Goal: Manage account settings

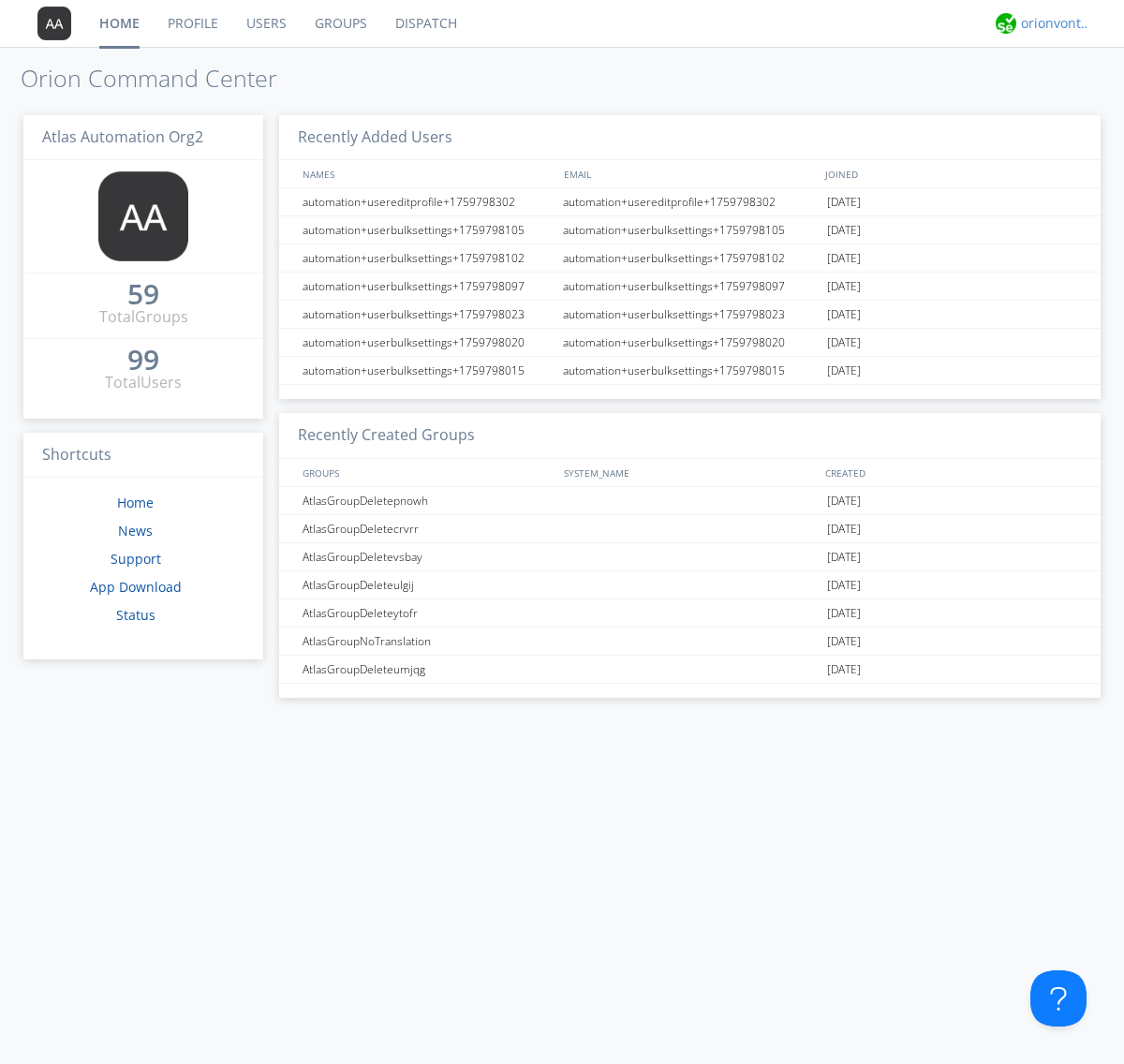
click at [1052, 23] on div "orionvontas+atlas+automation+org2" at bounding box center [1056, 23] width 70 height 19
click at [1065, 65] on div "Settings" at bounding box center [1065, 66] width 97 height 33
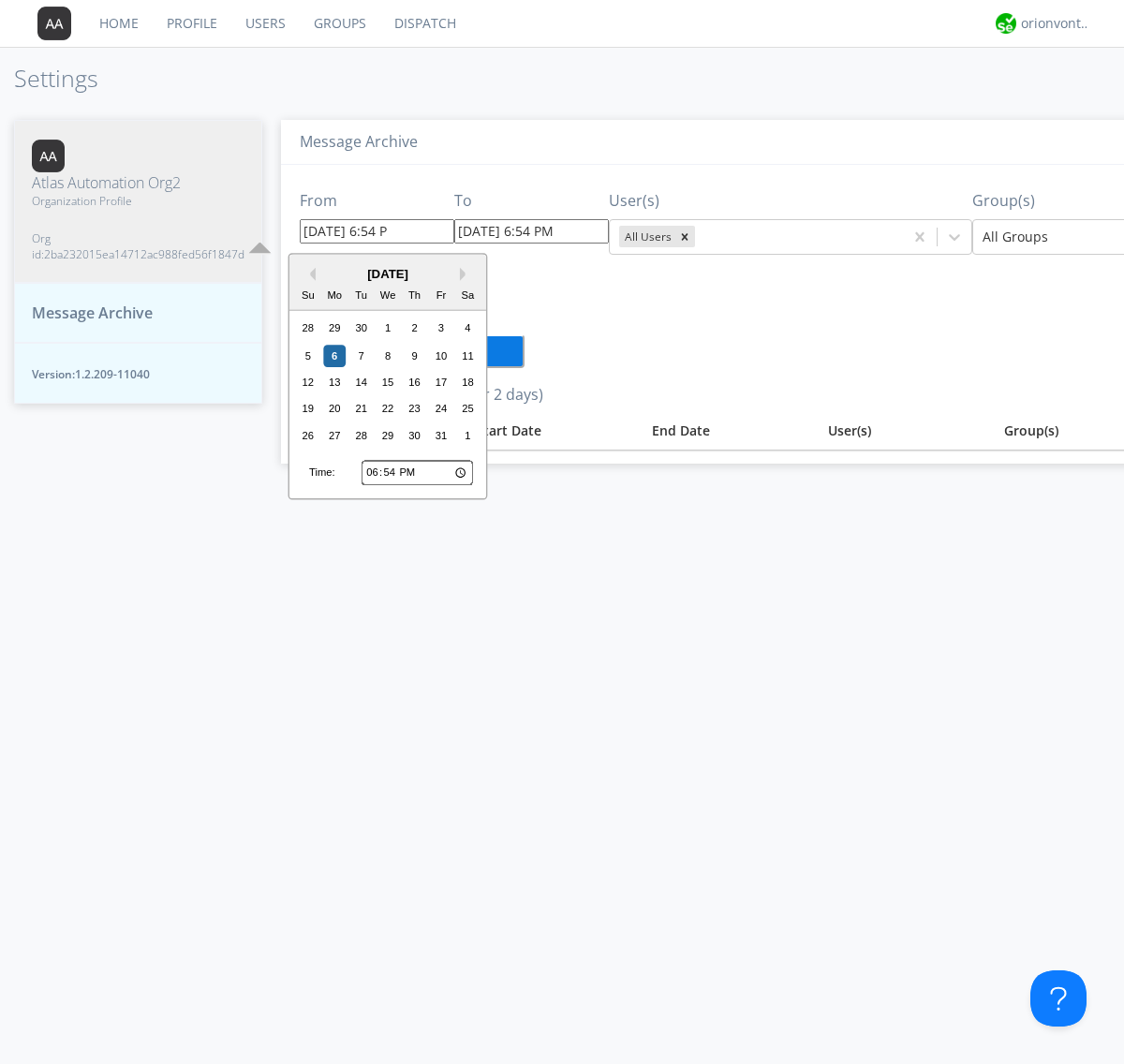
type input "[DATE] 6:54 PM"
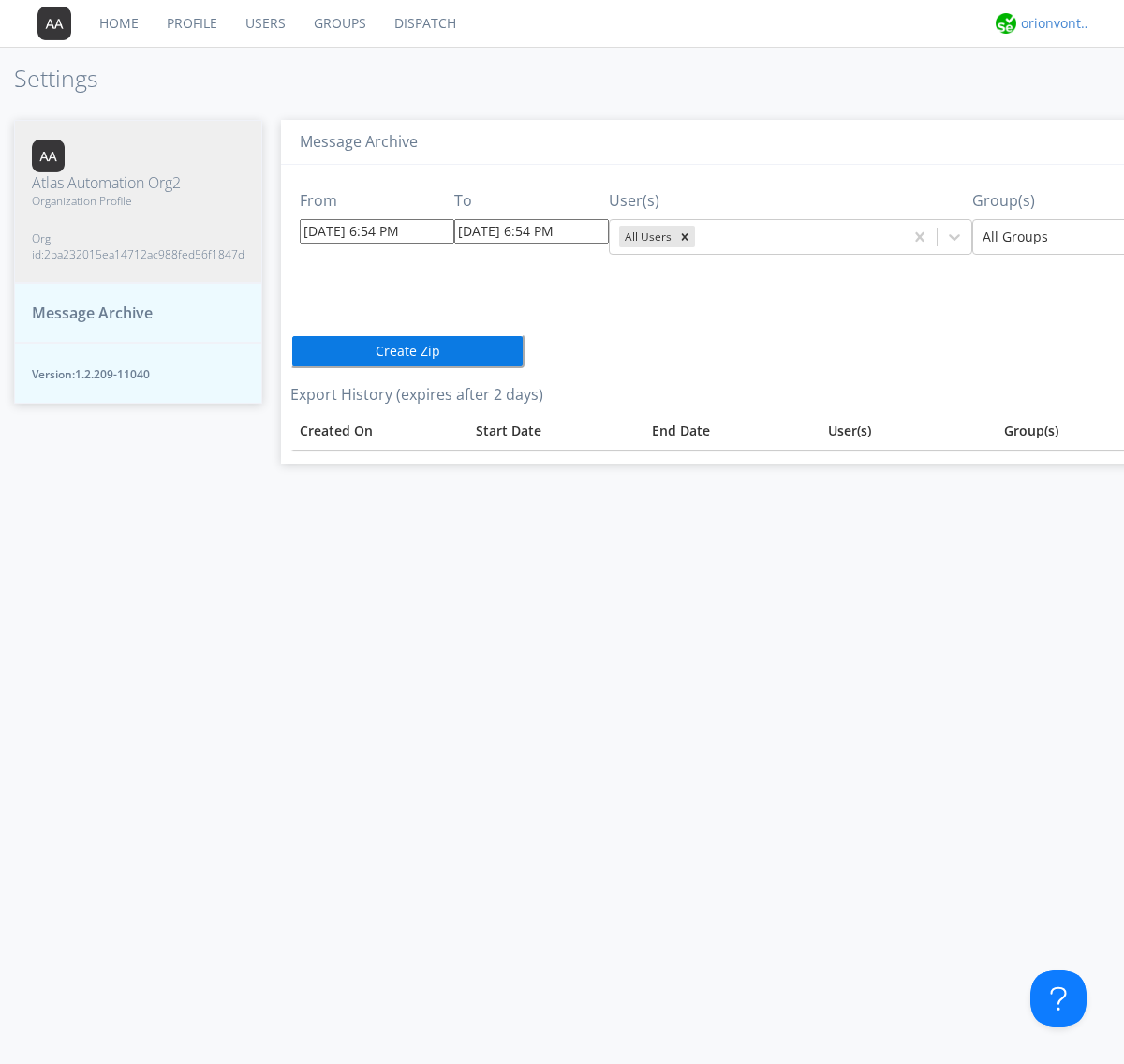
click at [1052, 23] on div "orionvontas+atlas+automation+org2" at bounding box center [1056, 23] width 70 height 19
